Goal: Information Seeking & Learning: Learn about a topic

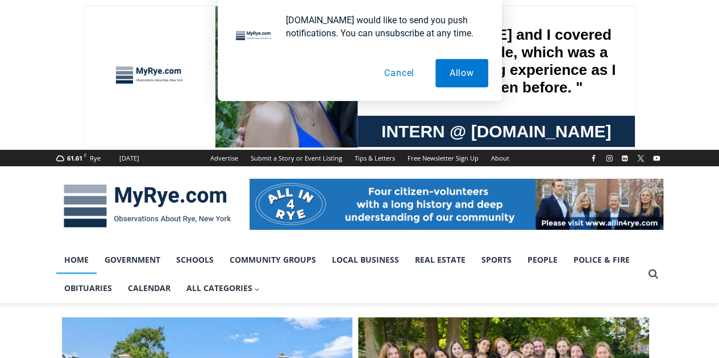
drag, startPoint x: 408, startPoint y: 78, endPoint x: 433, endPoint y: 80, distance: 25.6
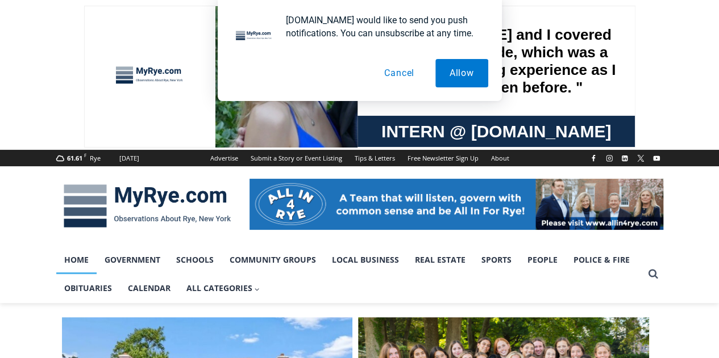
click at [408, 78] on button "Cancel" at bounding box center [399, 73] width 59 height 28
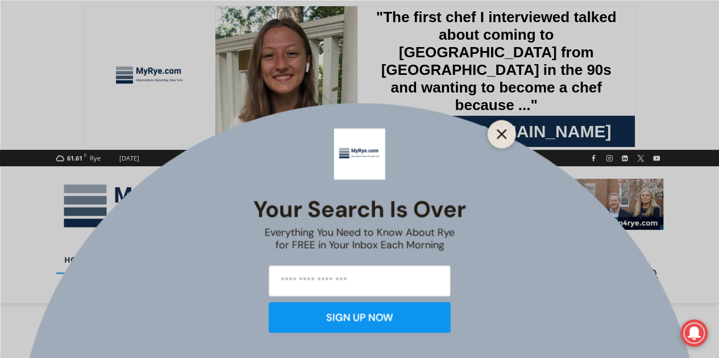
click at [502, 140] on button "Close" at bounding box center [502, 134] width 16 height 16
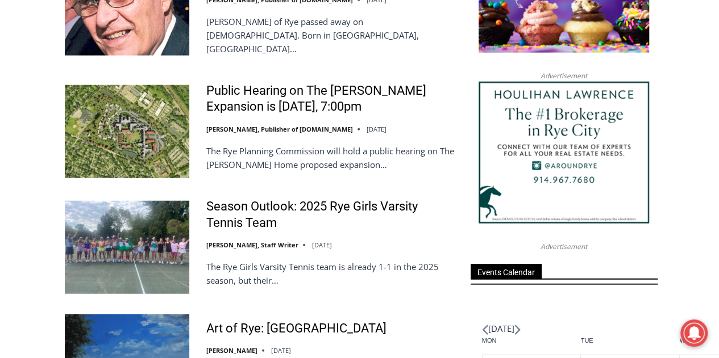
scroll to position [1383, 0]
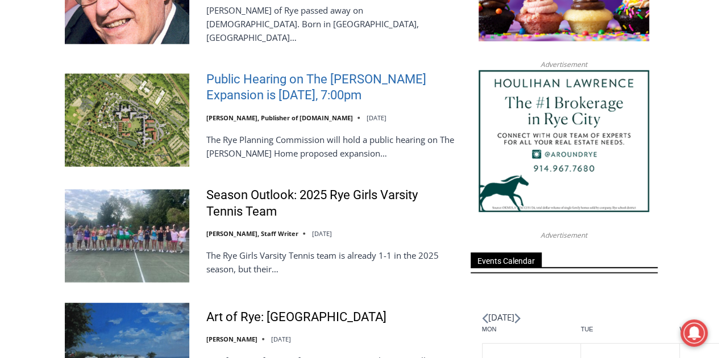
click at [260, 72] on link "Public Hearing on The [PERSON_NAME] Expansion is [DATE], 7:00pm" at bounding box center [330, 88] width 249 height 32
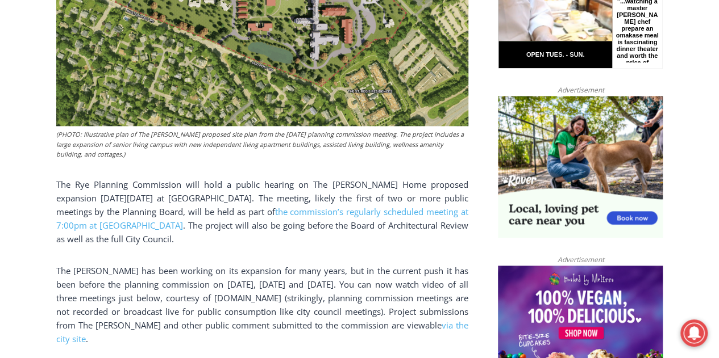
scroll to position [824, 0]
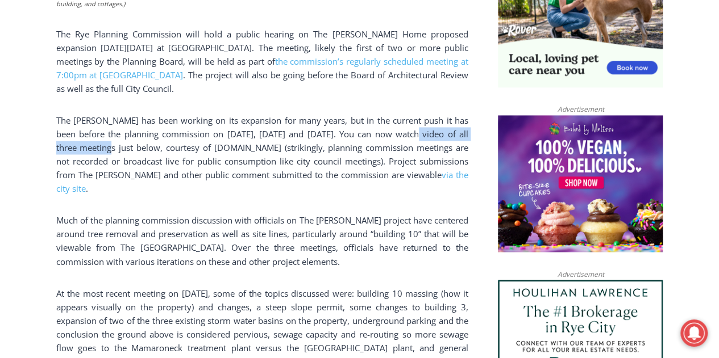
drag, startPoint x: 404, startPoint y: 124, endPoint x: 98, endPoint y: 133, distance: 306.9
click at [98, 133] on p "The [PERSON_NAME] has been working on its expansion for many years, but in the …" at bounding box center [262, 155] width 412 height 82
click at [424, 169] on link "via the city site" at bounding box center [262, 181] width 412 height 25
